Goal: Information Seeking & Learning: Learn about a topic

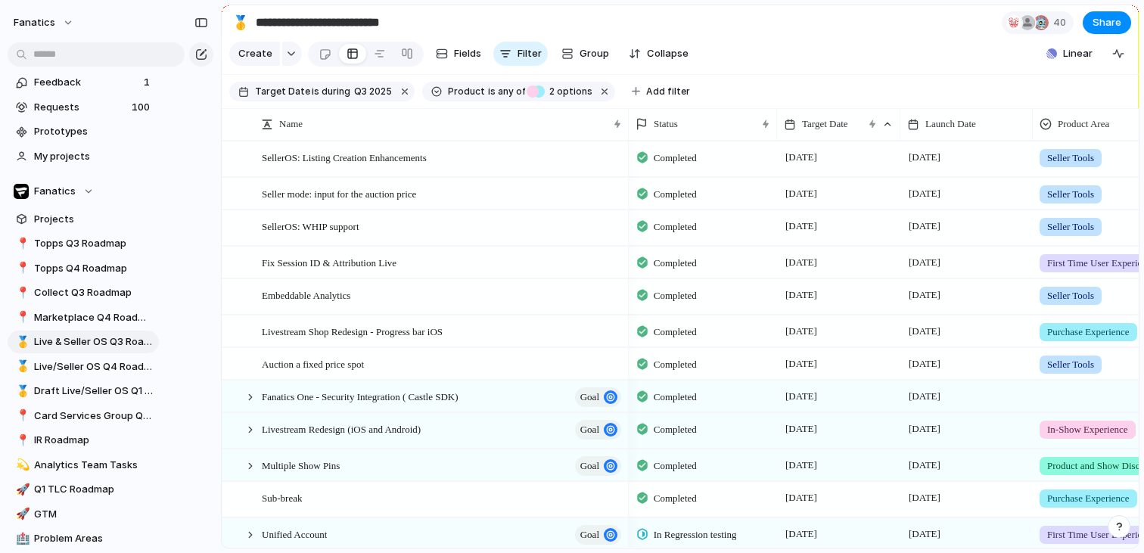
scroll to position [0, 5]
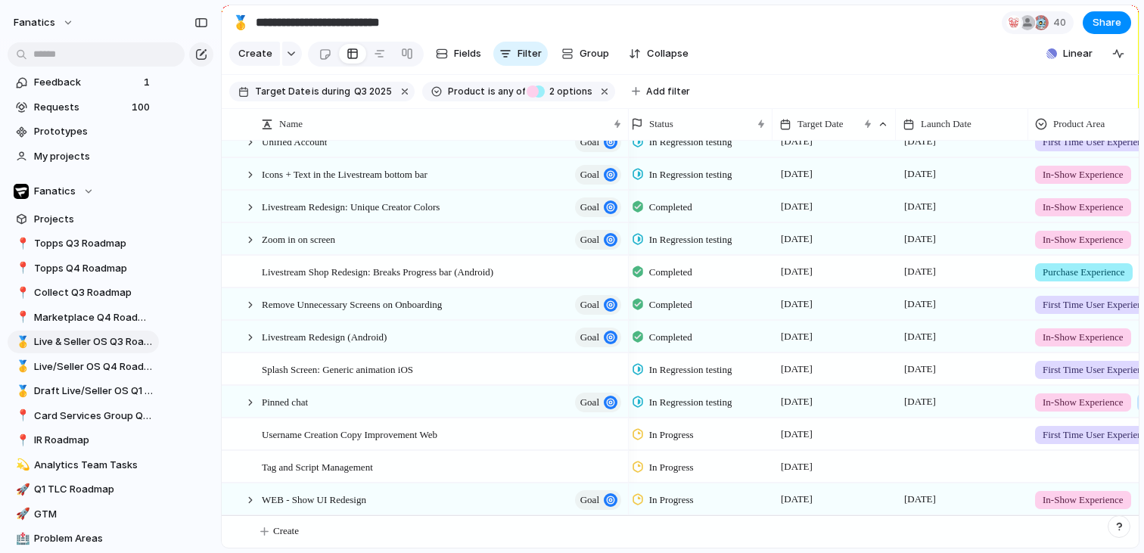
click at [682, 495] on span "In Progress" at bounding box center [671, 499] width 45 height 15
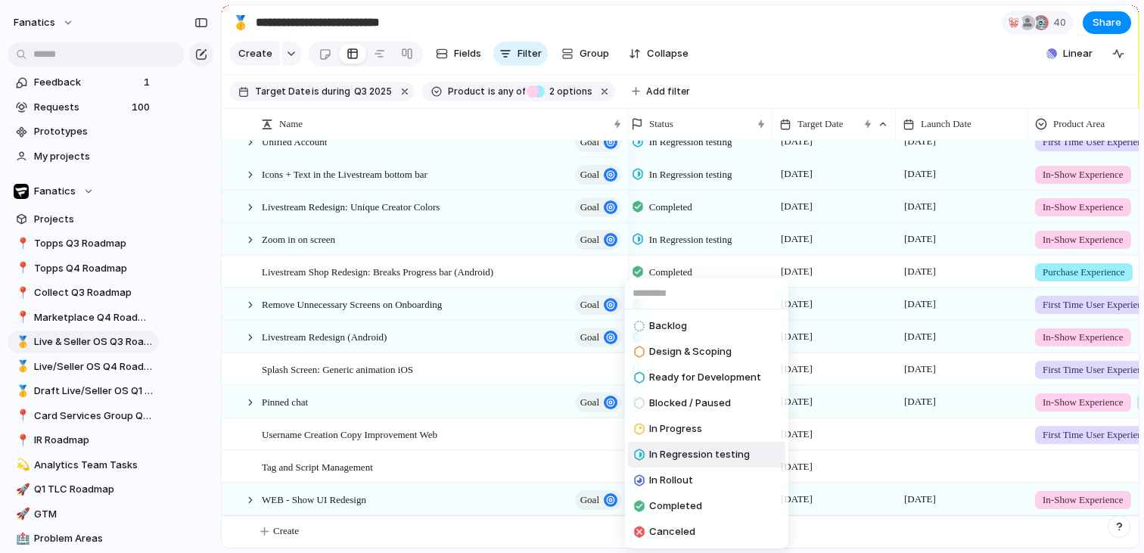
click at [688, 455] on span "In Regression testing" at bounding box center [699, 454] width 101 height 15
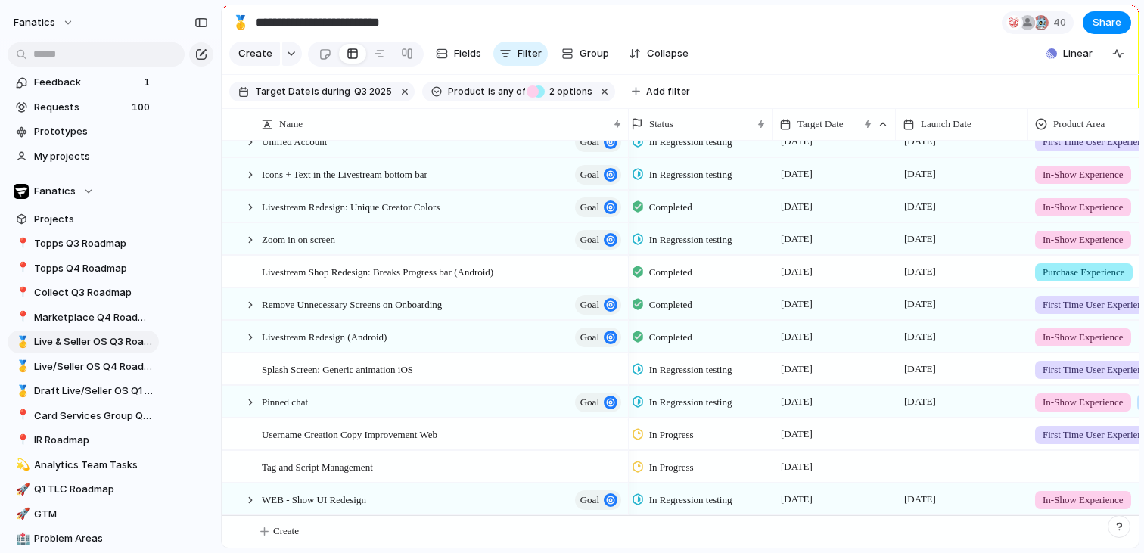
click at [669, 438] on span "In Progress" at bounding box center [671, 434] width 45 height 15
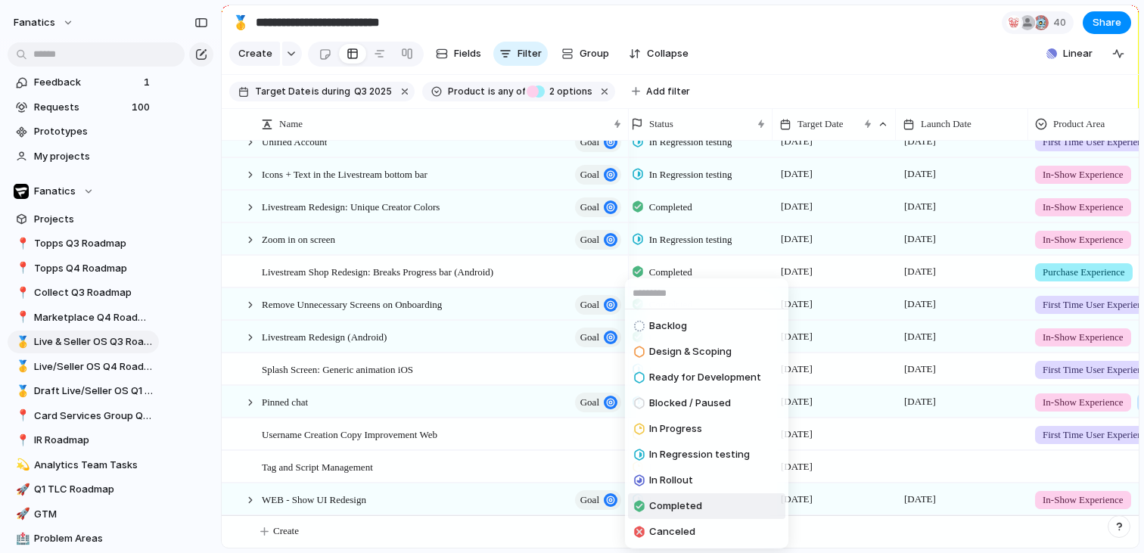
click at [670, 504] on span "Completed" at bounding box center [675, 506] width 53 height 15
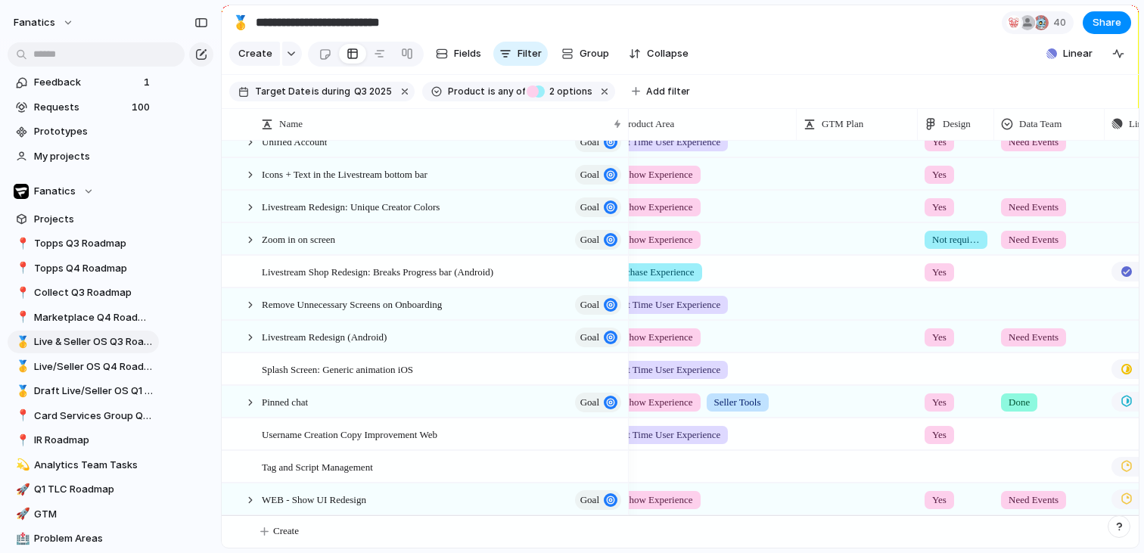
scroll to position [0, 0]
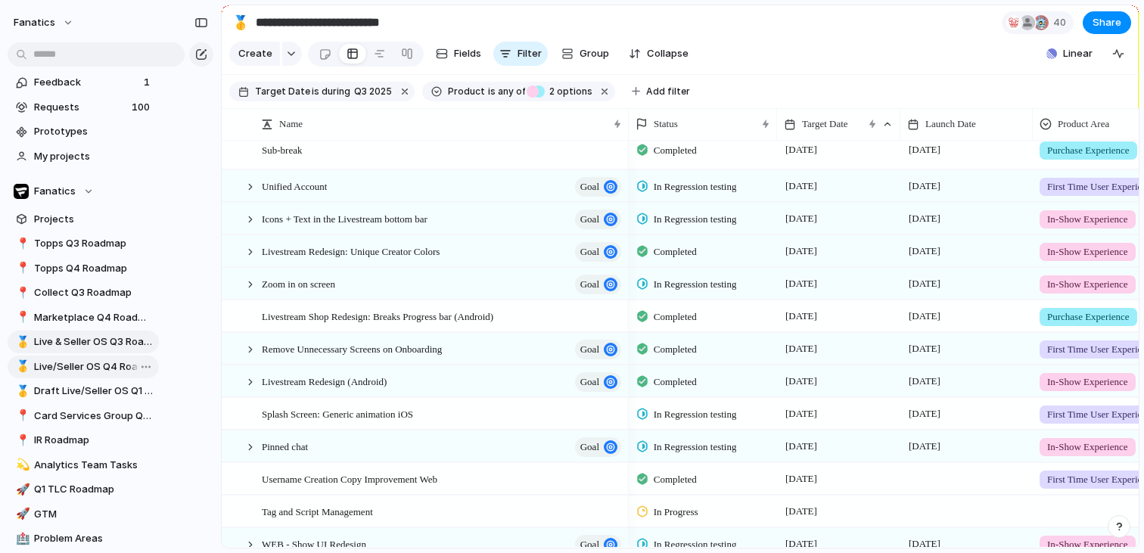
click at [117, 361] on span "Live/Seller OS Q4 Roadmap" at bounding box center [94, 366] width 120 height 15
type input "**********"
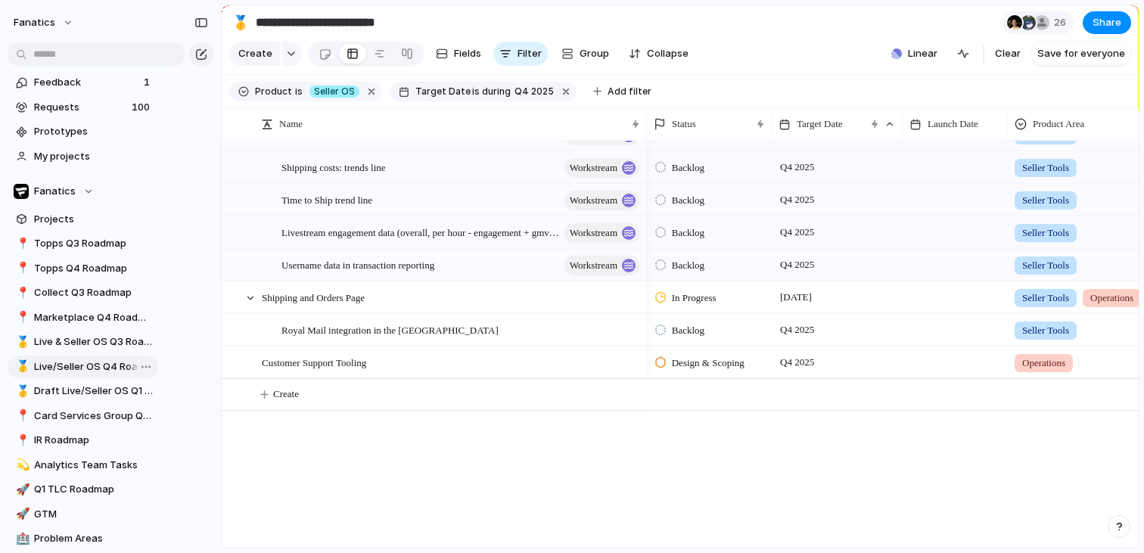
scroll to position [212, 0]
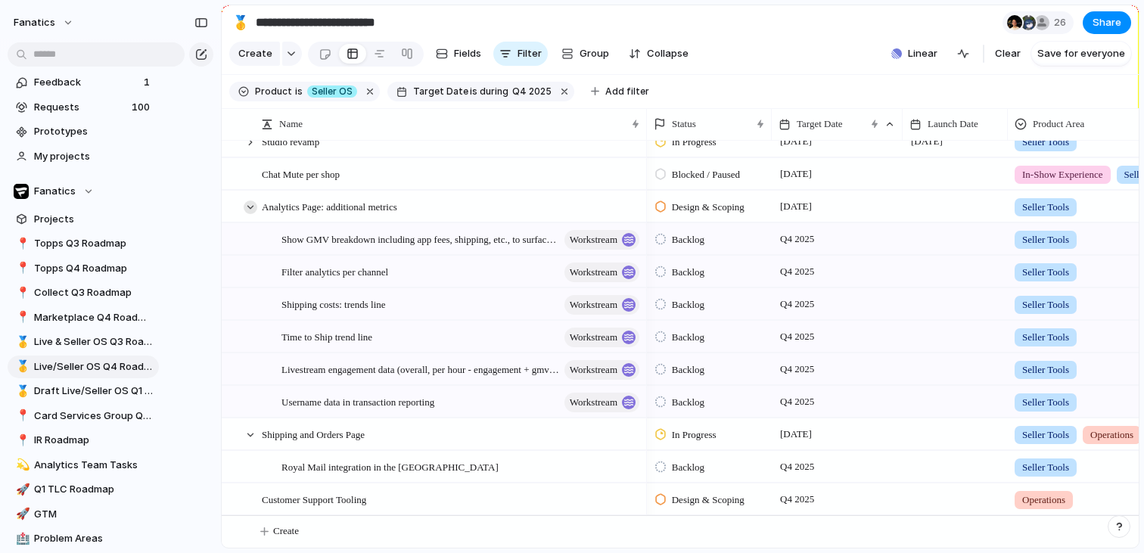
click at [246, 203] on div at bounding box center [251, 207] width 14 height 14
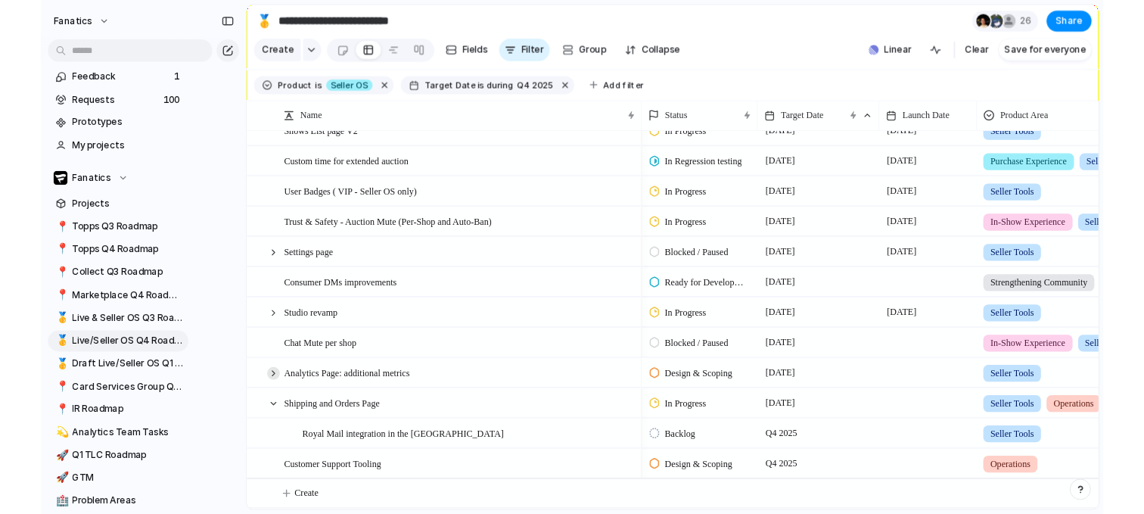
scroll to position [0, 0]
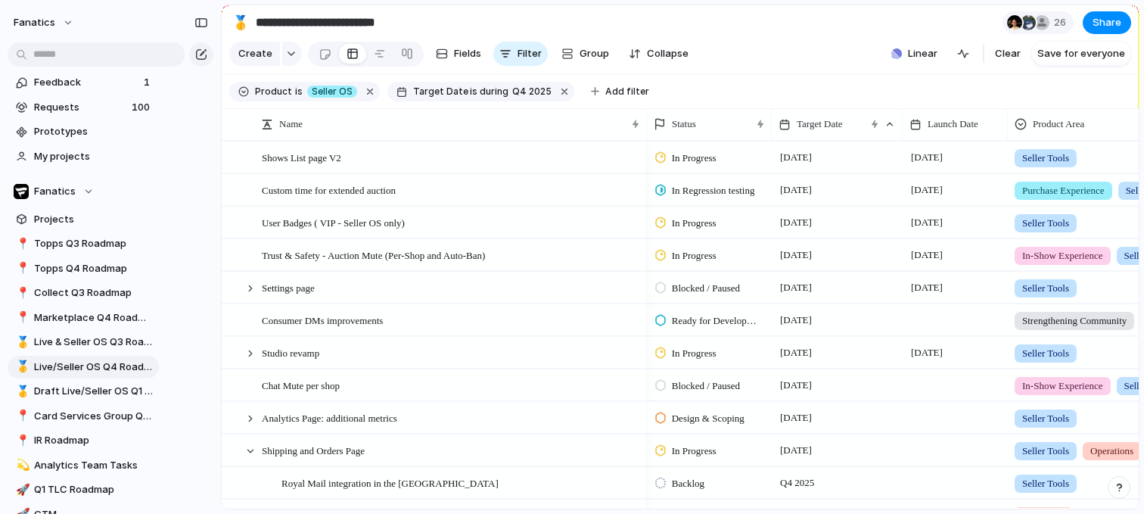
click at [284, 95] on span "Product" at bounding box center [273, 92] width 37 height 14
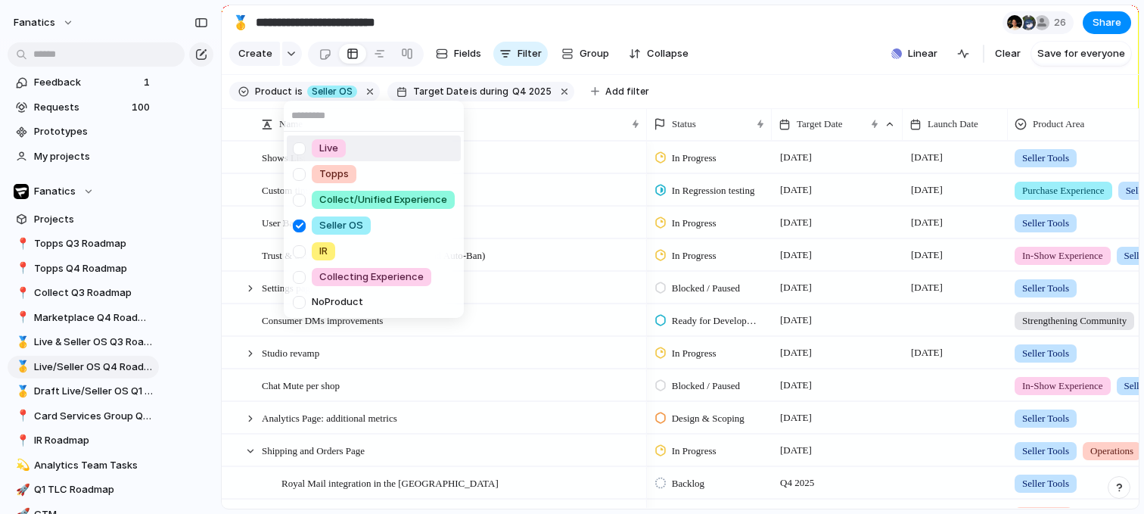
click at [300, 153] on div at bounding box center [299, 148] width 26 height 26
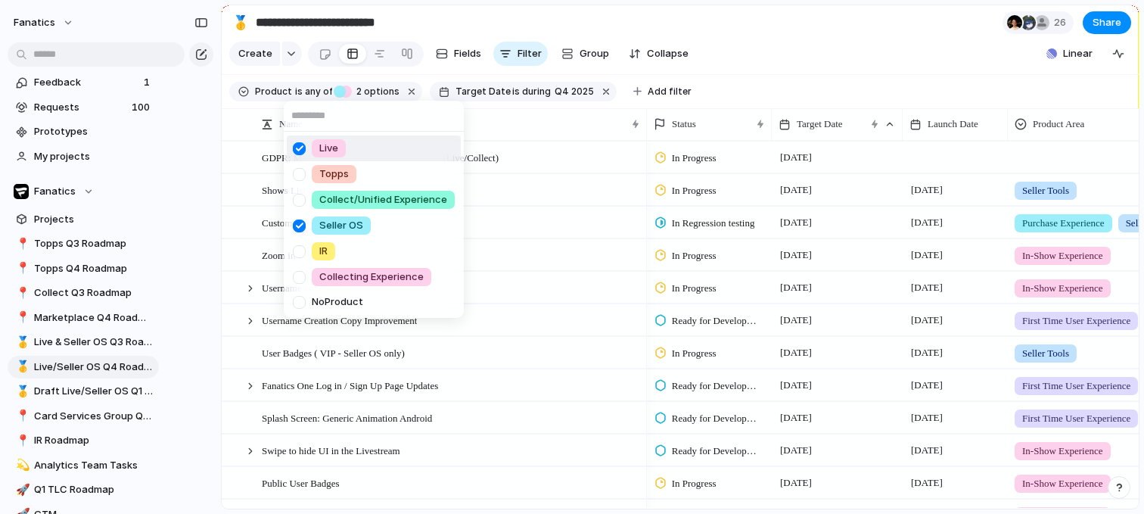
click at [932, 55] on div "Live Topps Collect/Unified Experience Seller OS IR Collecting Experience No Pro…" at bounding box center [572, 257] width 1144 height 514
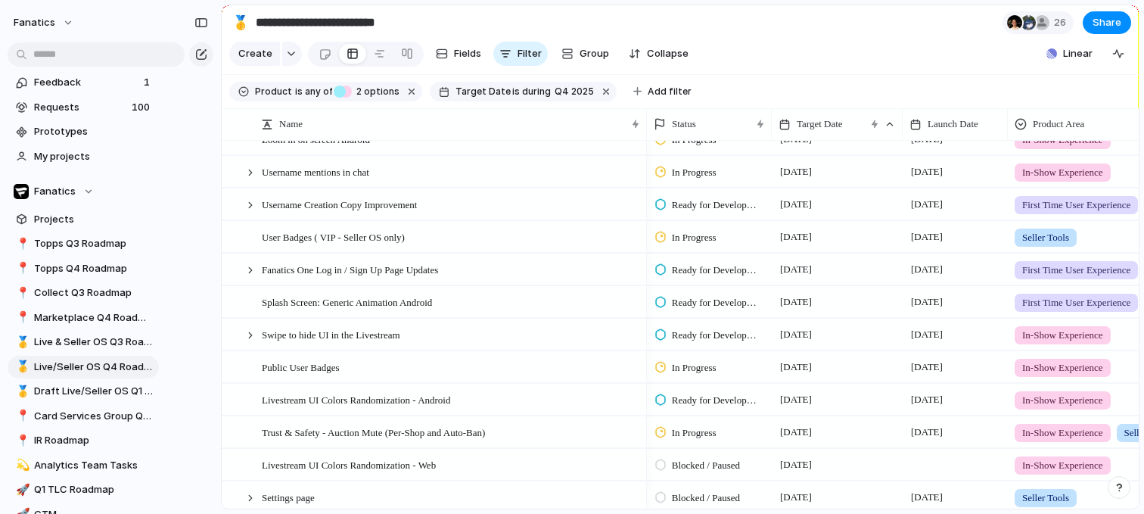
scroll to position [94, 0]
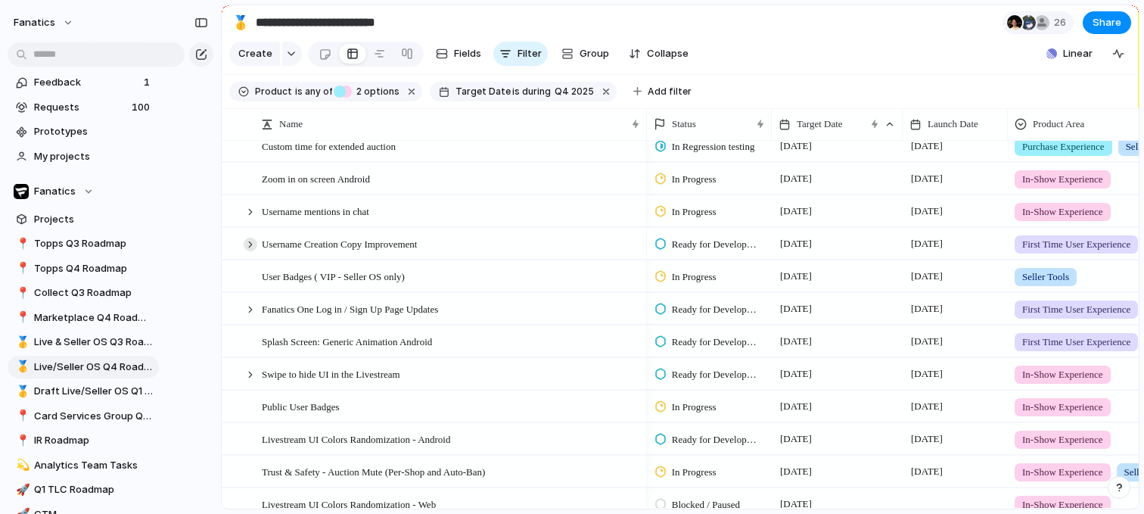
click at [250, 247] on div at bounding box center [251, 245] width 14 height 14
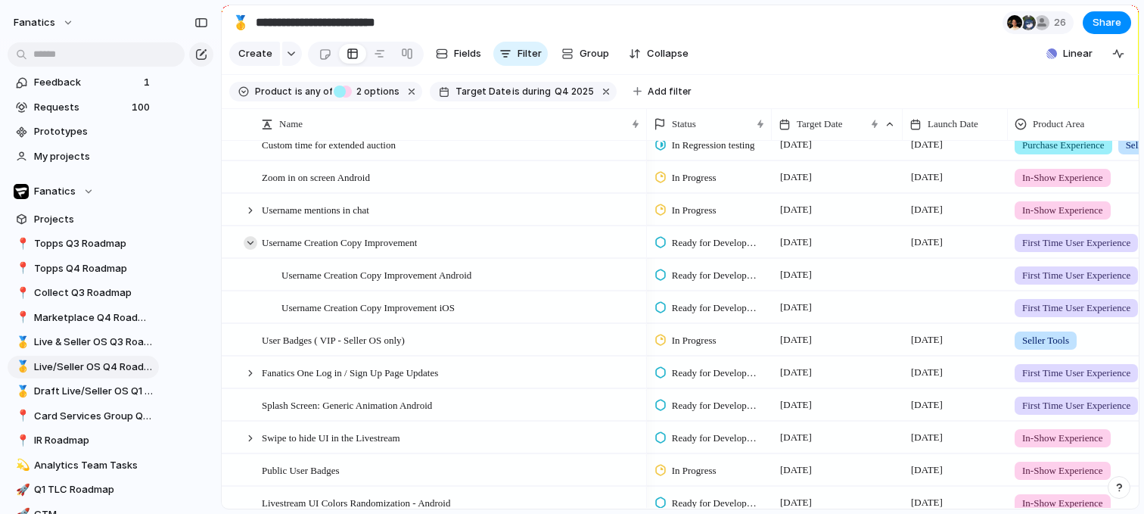
click at [254, 242] on div at bounding box center [251, 243] width 14 height 14
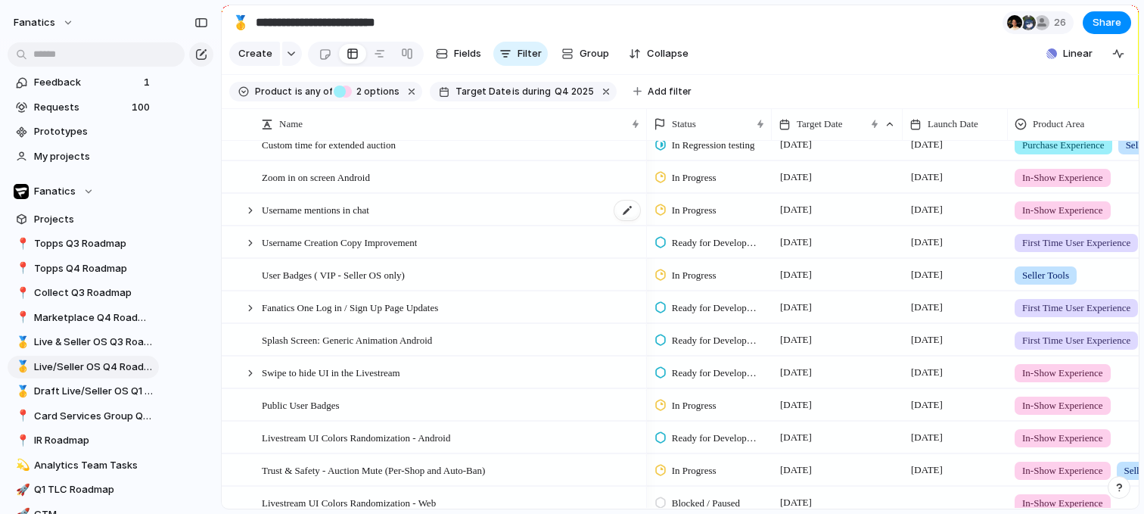
scroll to position [55, 0]
